Goal: Information Seeking & Learning: Learn about a topic

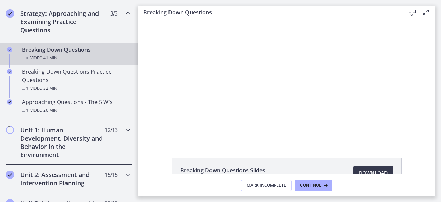
click at [56, 136] on h2 "Unit 1: Human Development, Diversity and Behavior in the Environment" at bounding box center [62, 142] width 84 height 33
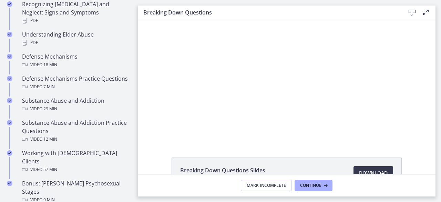
scroll to position [403, 0]
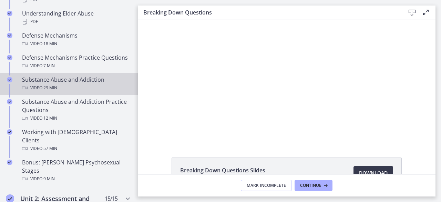
click at [75, 84] on div "Video · 29 min" at bounding box center [76, 88] width 108 height 8
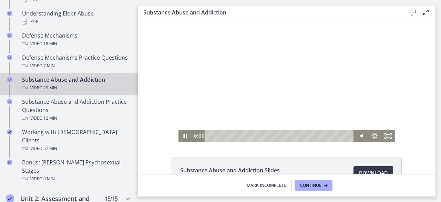
click at [199, 126] on div "Click for sound @keyframes VOLUME_SMALL_WAVE_FLASH { 0% { opacity: 0; } 33% { o…" at bounding box center [287, 81] width 216 height 122
click at [185, 134] on icon "Pause" at bounding box center [185, 136] width 16 height 14
